Goal: Entertainment & Leisure: Consume media (video, audio)

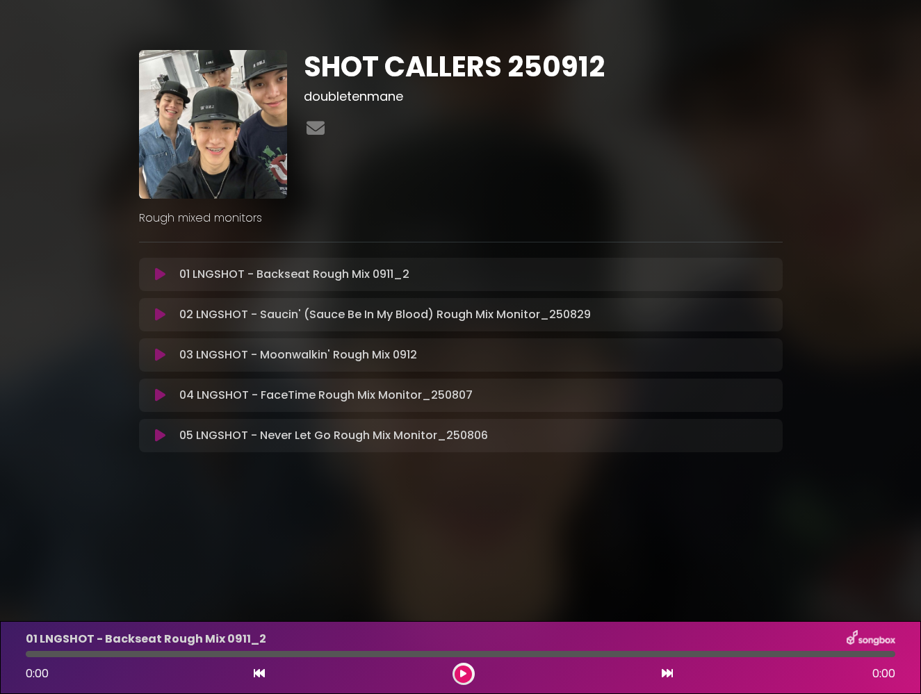
click at [156, 271] on icon at bounding box center [160, 275] width 10 height 14
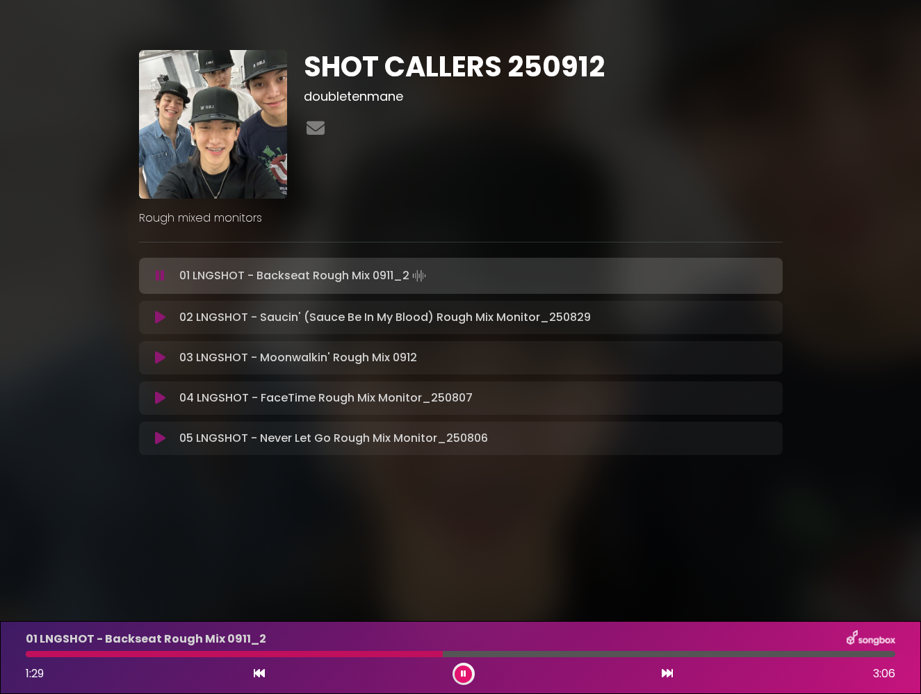
click at [467, 676] on button at bounding box center [463, 674] width 17 height 17
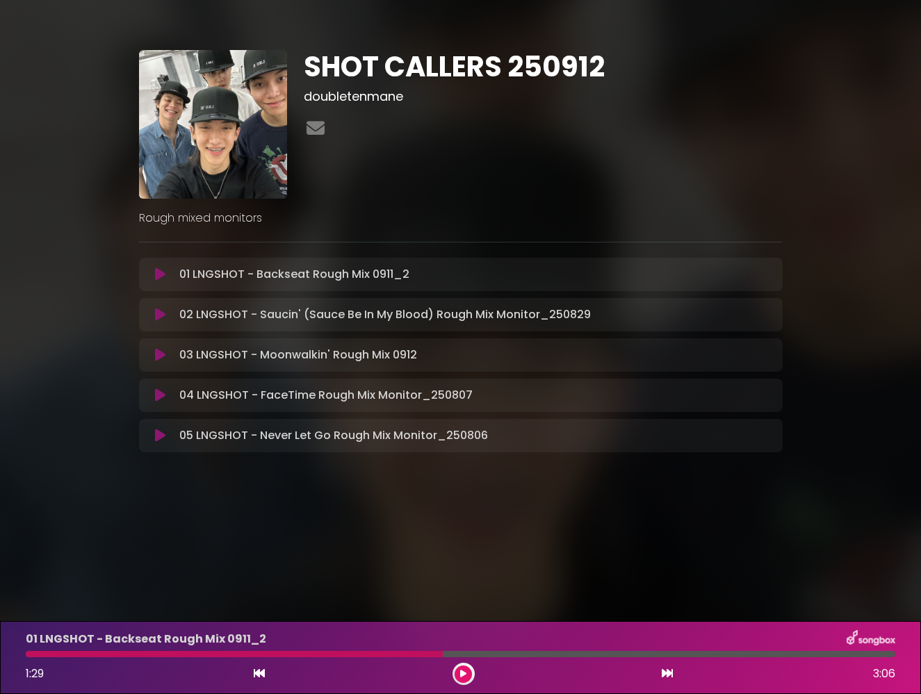
click at [162, 316] on icon at bounding box center [160, 315] width 10 height 14
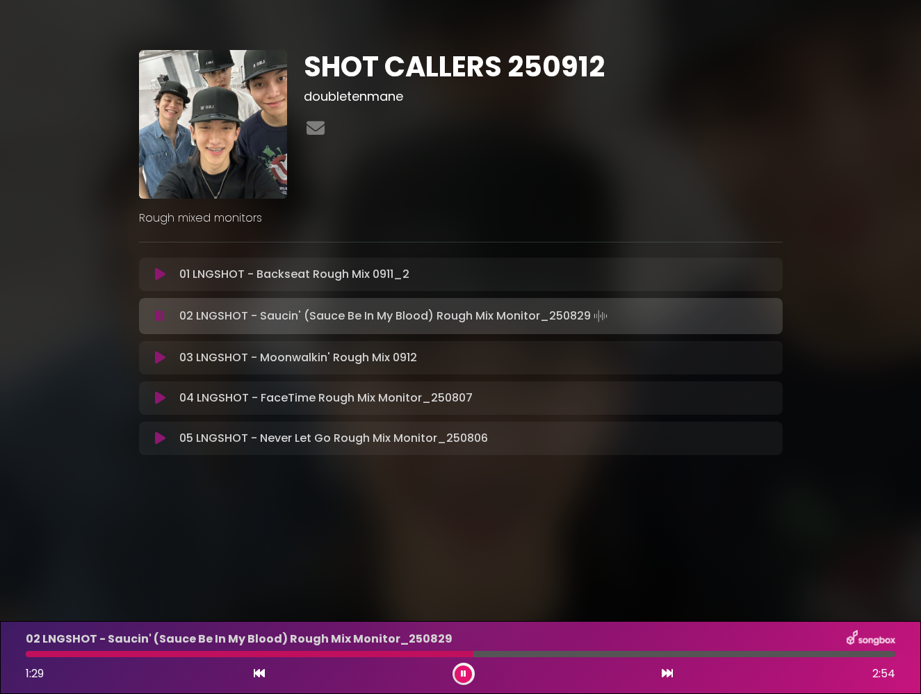
click at [158, 314] on icon at bounding box center [160, 316] width 9 height 14
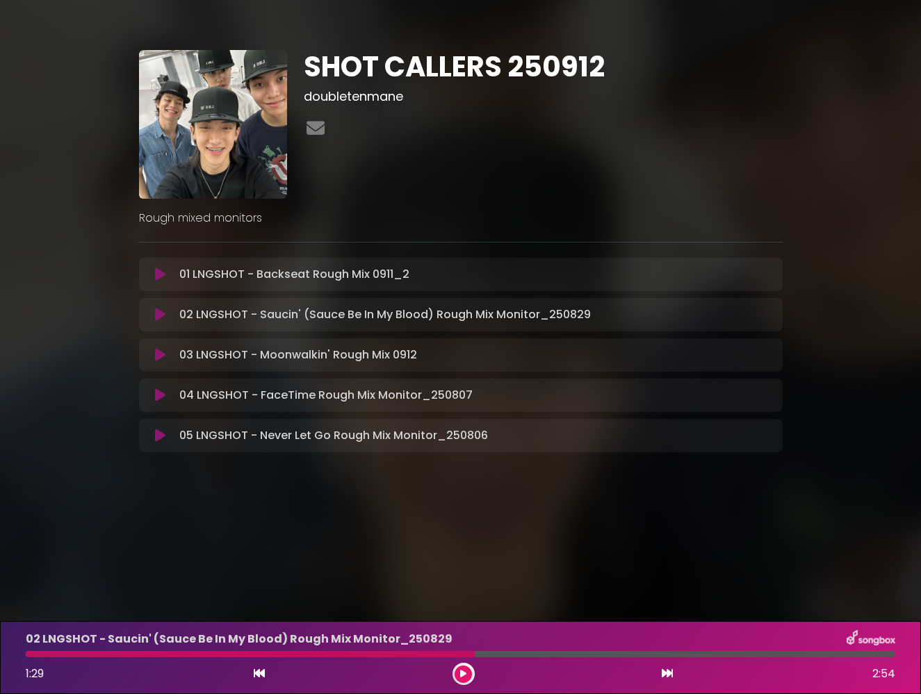
click at [160, 356] on icon at bounding box center [160, 355] width 10 height 14
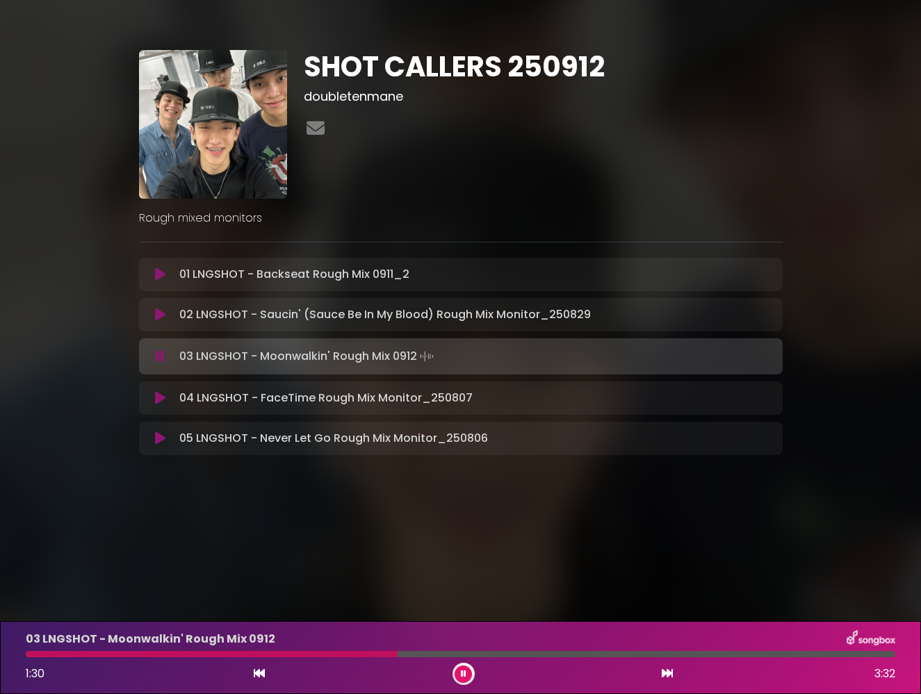
click at [466, 674] on icon at bounding box center [464, 674] width 6 height 8
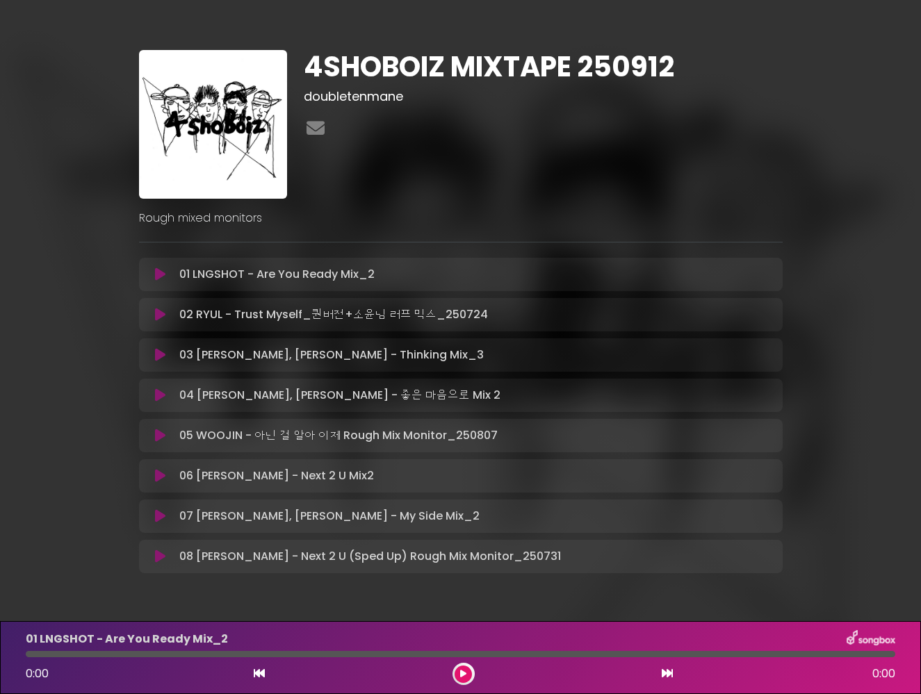
click at [159, 314] on icon at bounding box center [160, 315] width 10 height 14
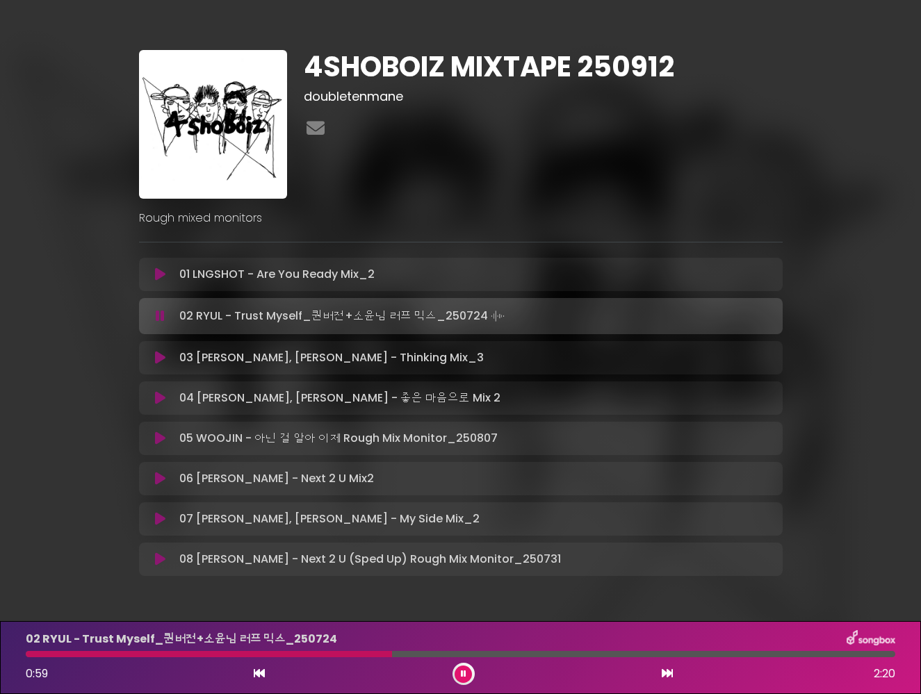
click at [158, 318] on icon at bounding box center [160, 316] width 9 height 14
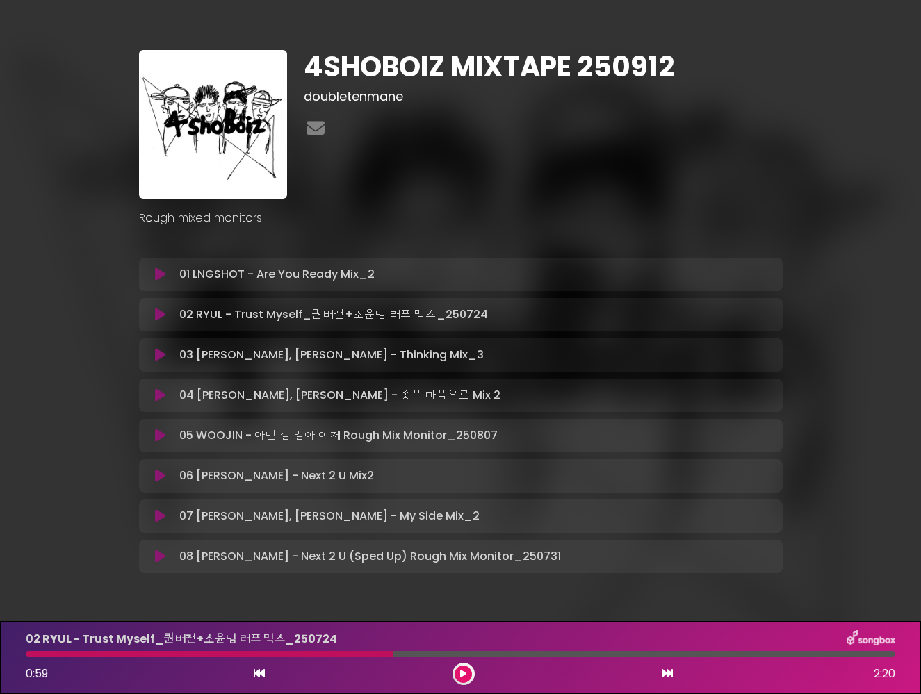
click at [154, 397] on button at bounding box center [160, 396] width 26 height 14
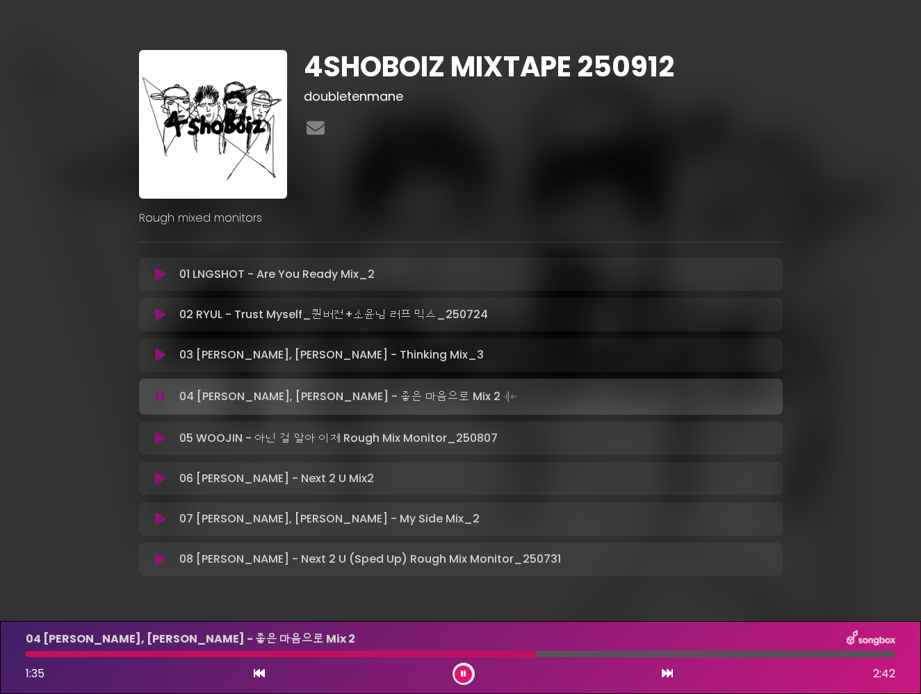
click at [467, 674] on button at bounding box center [463, 674] width 17 height 17
click at [459, 679] on button at bounding box center [463, 674] width 17 height 17
